Goal: Entertainment & Leisure: Consume media (video, audio)

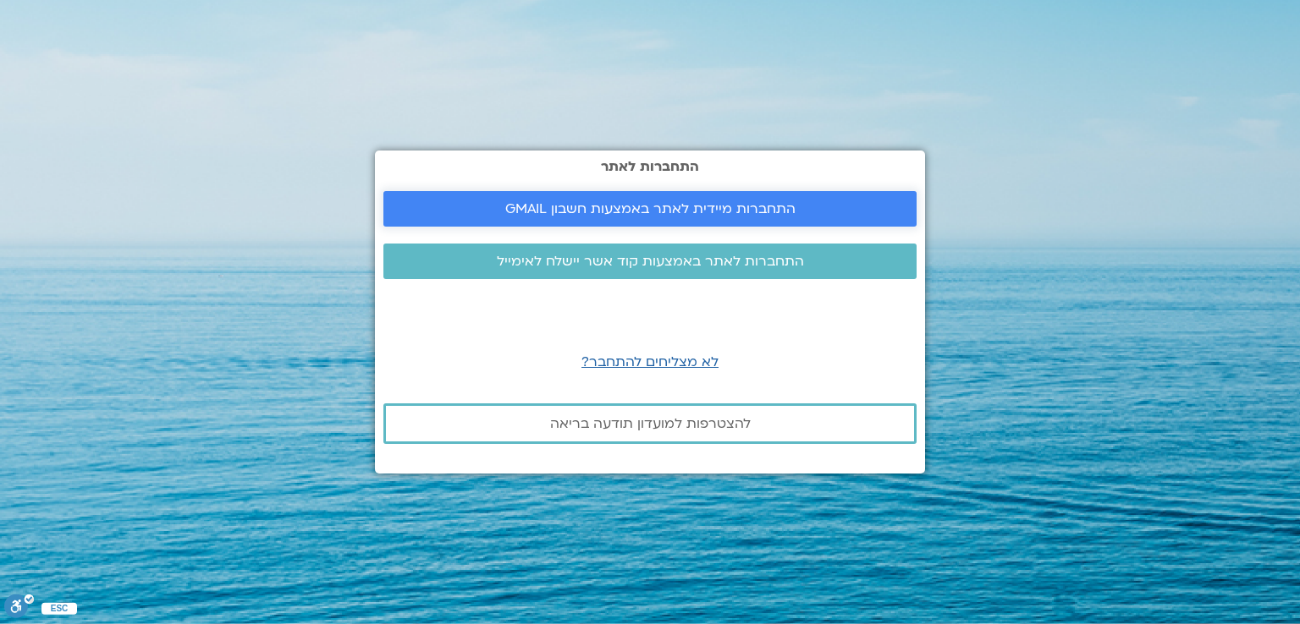
click at [640, 206] on span "התחברות מיידית לאתר באמצעות חשבון GMAIL" at bounding box center [650, 208] width 290 height 15
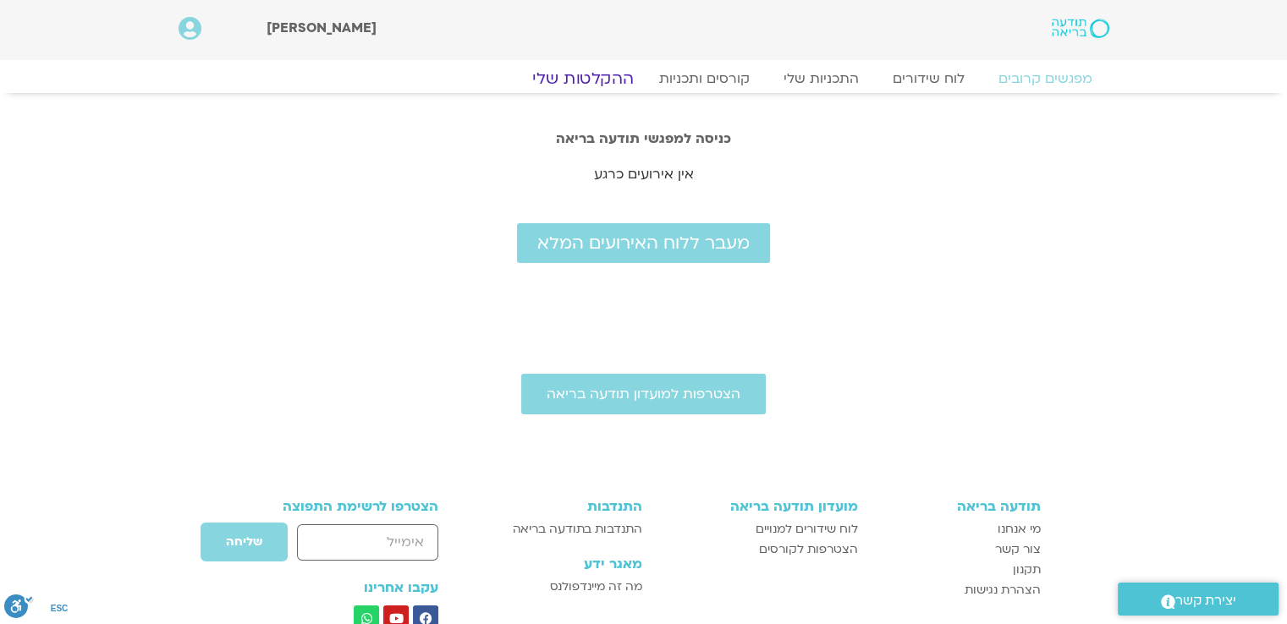
click at [590, 79] on link "ההקלטות שלי" at bounding box center [583, 79] width 142 height 20
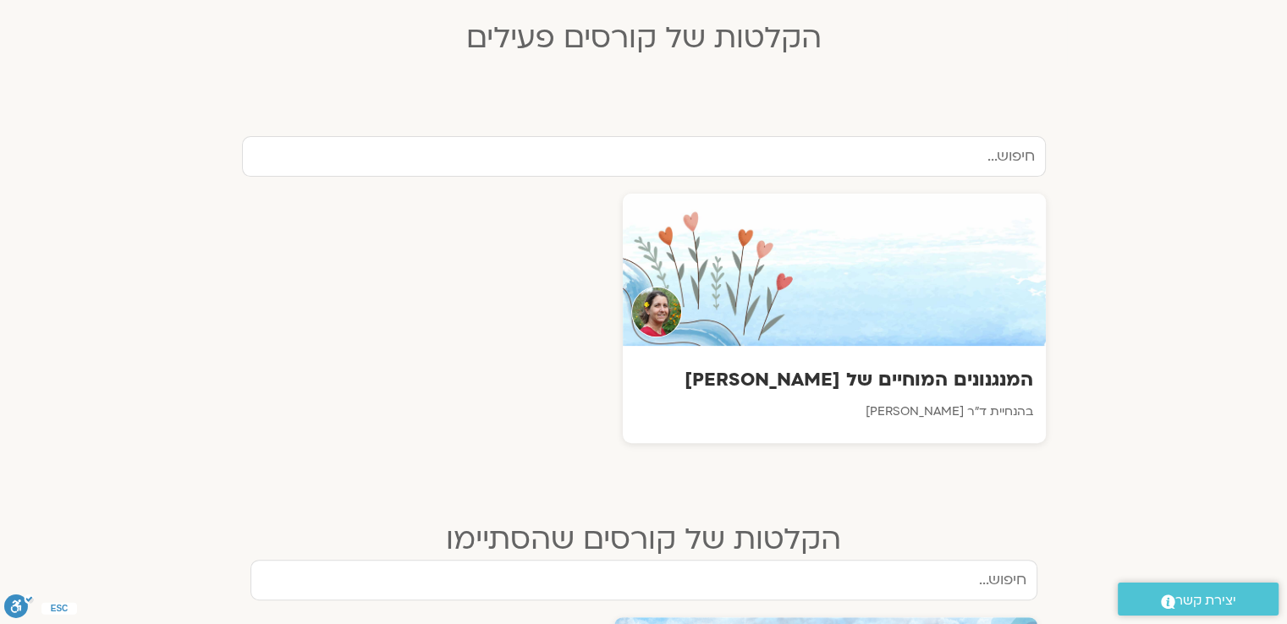
scroll to position [508, 0]
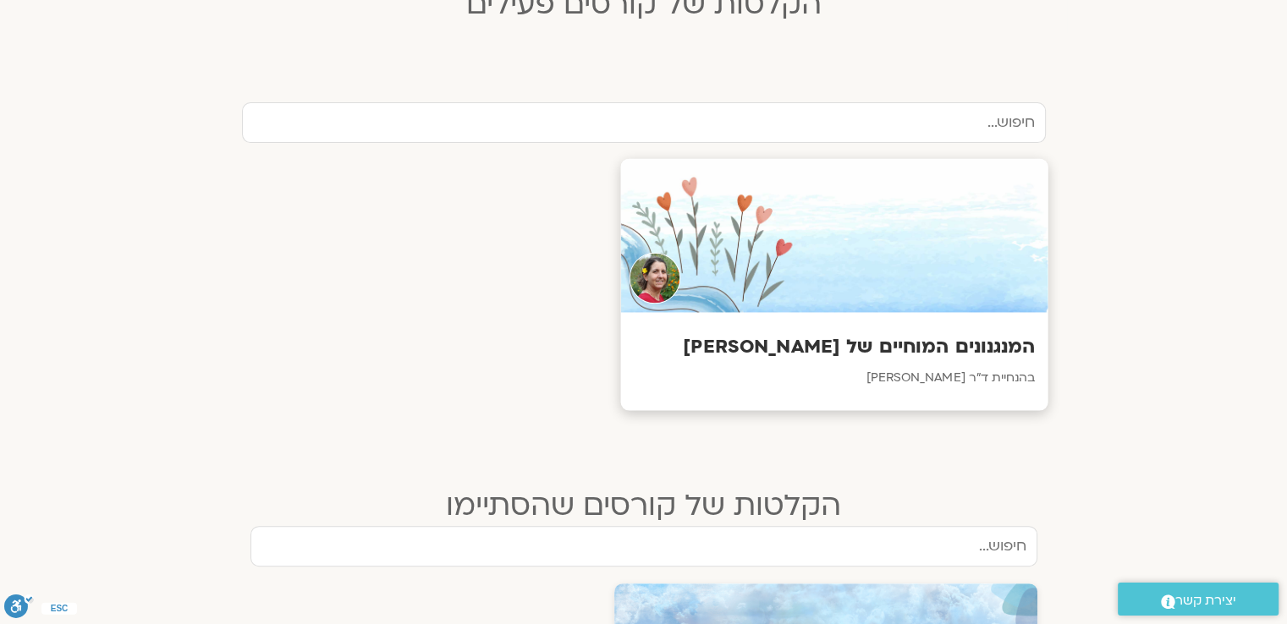
click at [916, 278] on div at bounding box center [833, 236] width 427 height 154
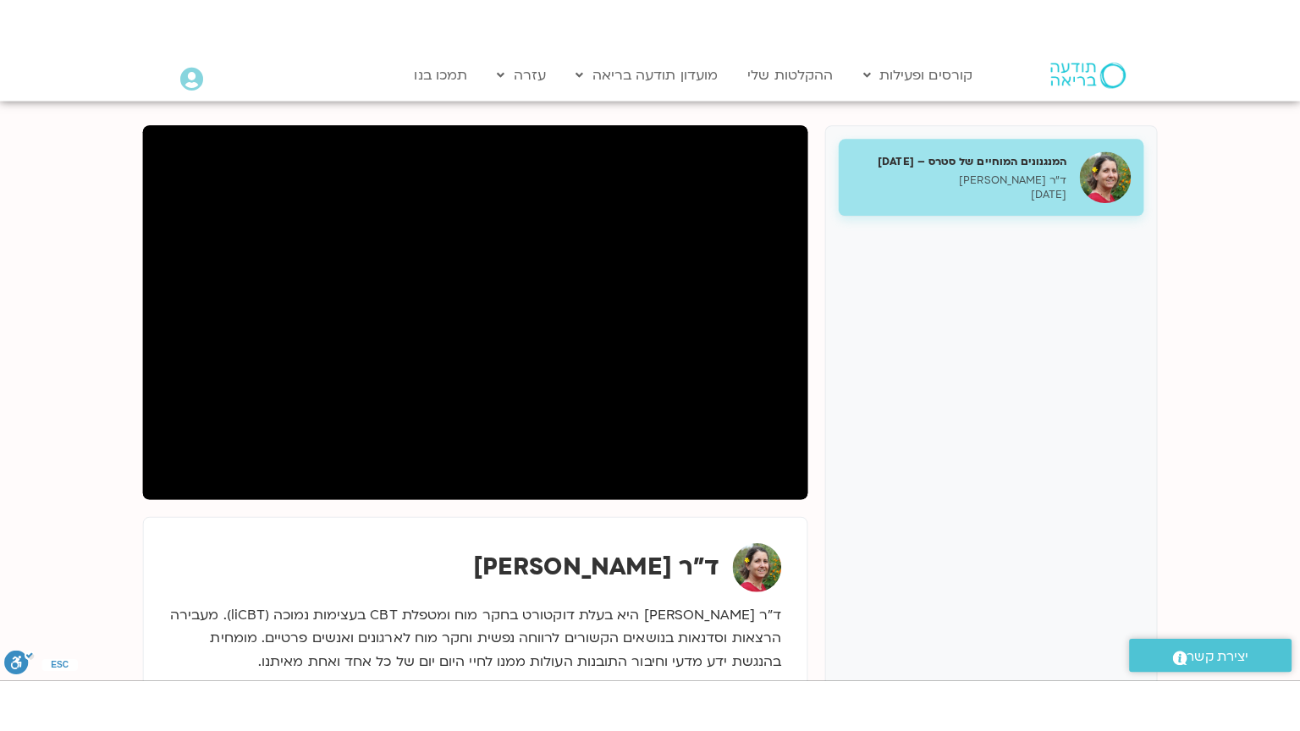
scroll to position [254, 0]
